Goal: Find specific page/section

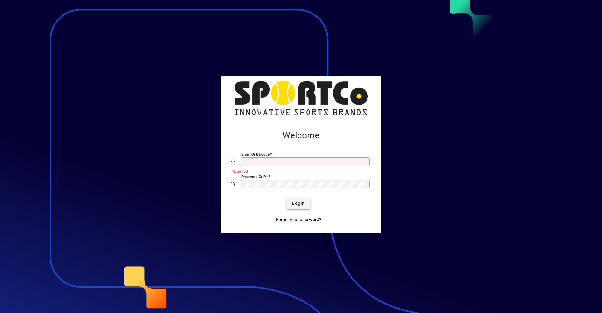
type input "**********"
click at [296, 204] on span "Login" at bounding box center [298, 203] width 13 height 7
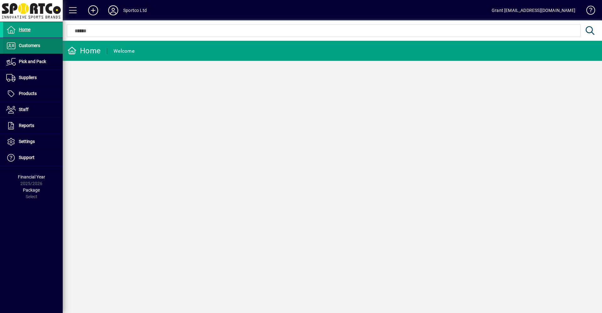
click at [30, 45] on span "Customers" at bounding box center [29, 45] width 21 height 5
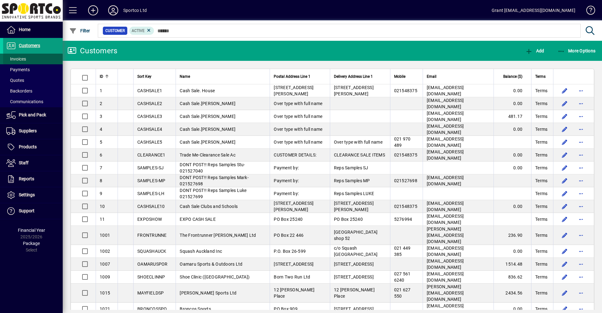
click at [18, 61] on span "Invoices" at bounding box center [16, 58] width 20 height 5
